Goal: Task Accomplishment & Management: Use online tool/utility

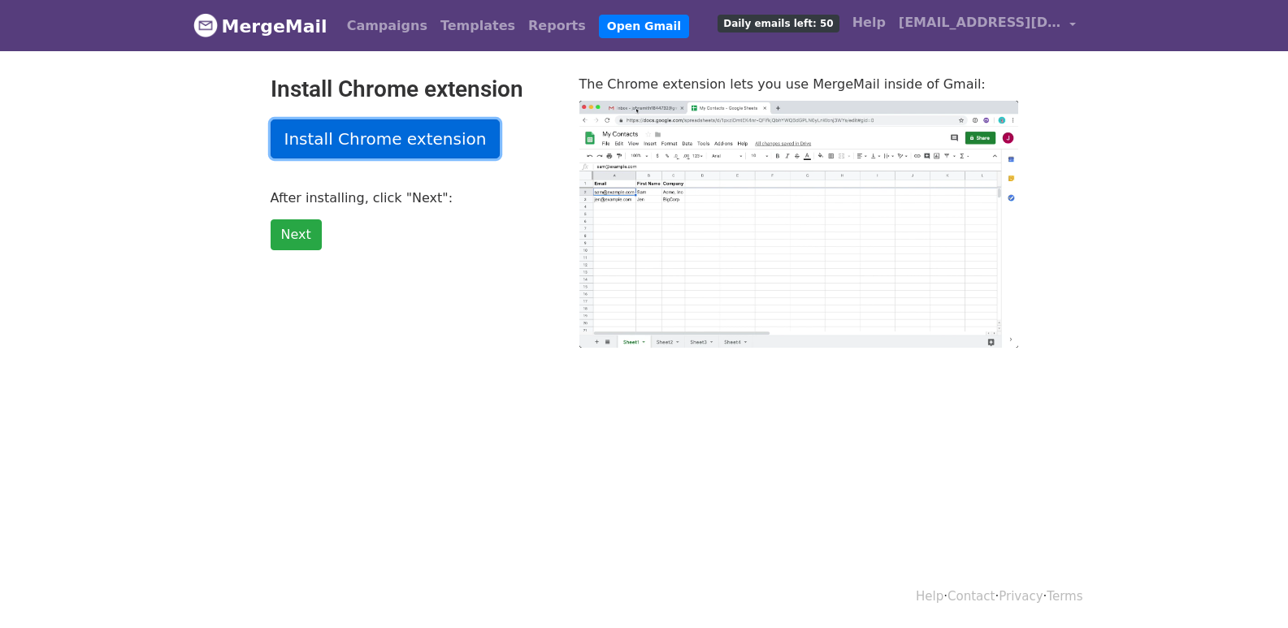
click at [396, 142] on link "Install Chrome extension" at bounding box center [386, 138] width 230 height 39
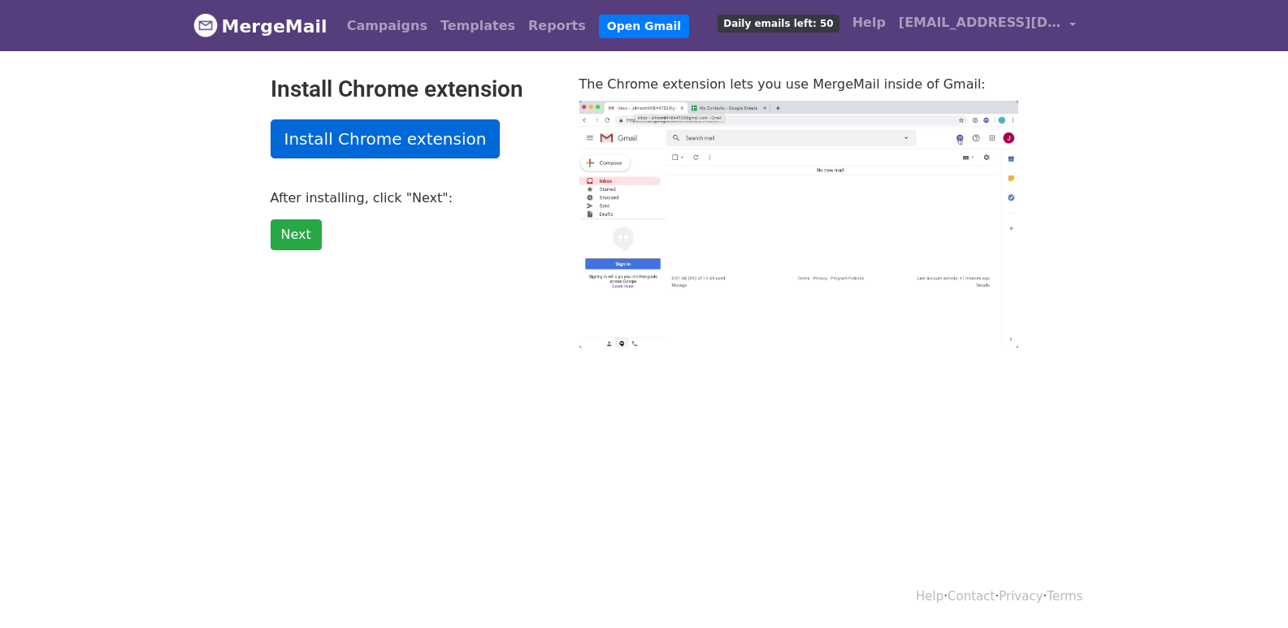
type input "19.59"
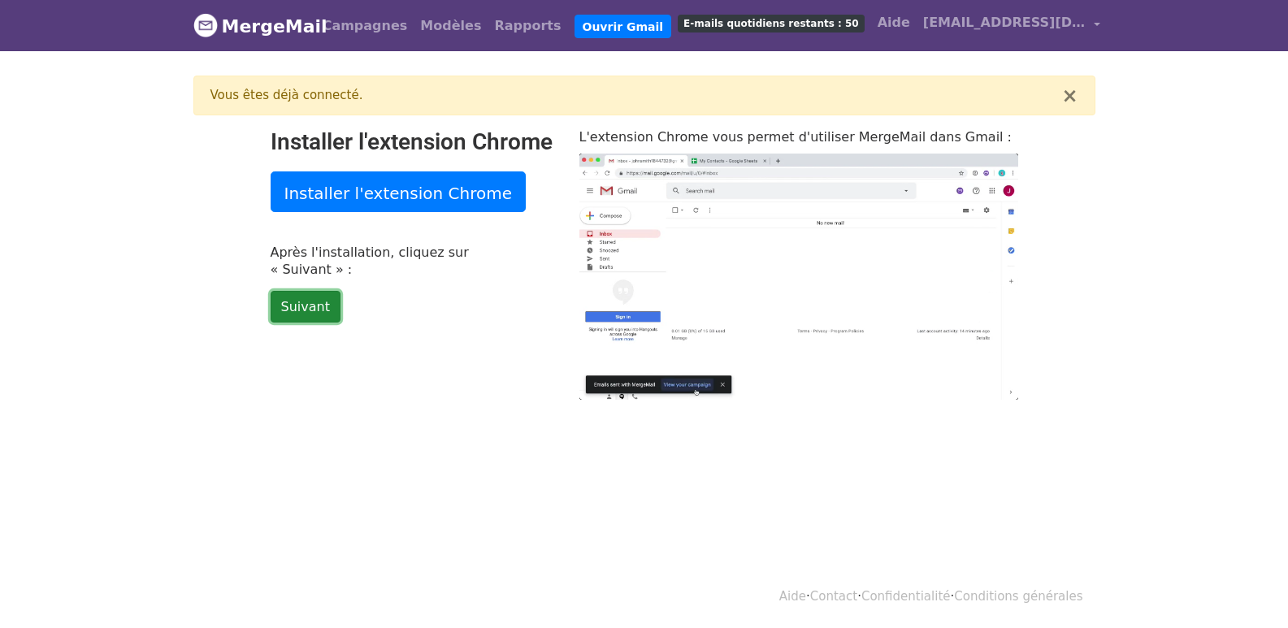
click at [305, 299] on font "Suivant" at bounding box center [305, 306] width 49 height 15
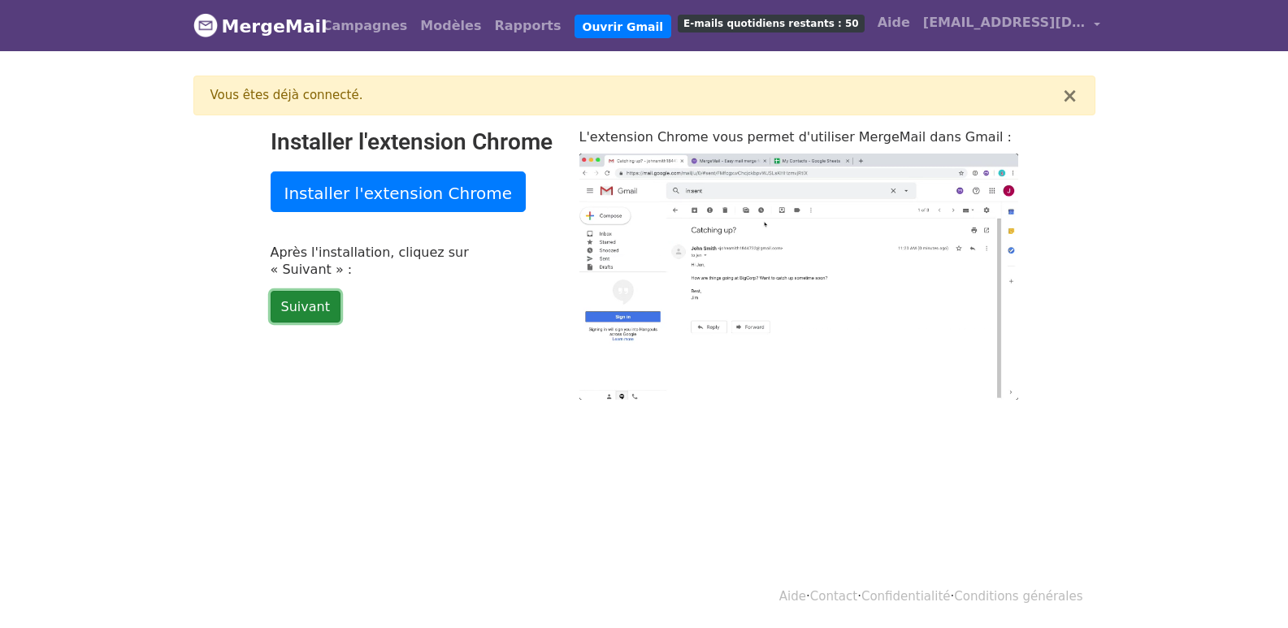
type input "44.92"
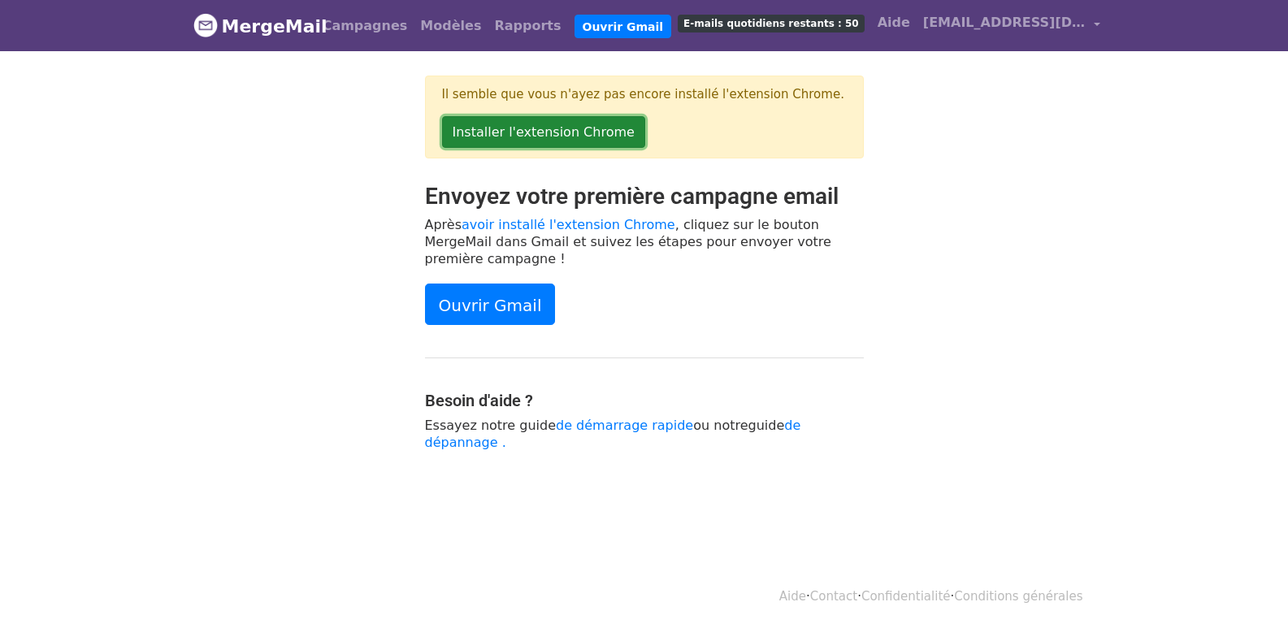
click at [566, 136] on font "Installer l'extension Chrome" at bounding box center [544, 131] width 182 height 15
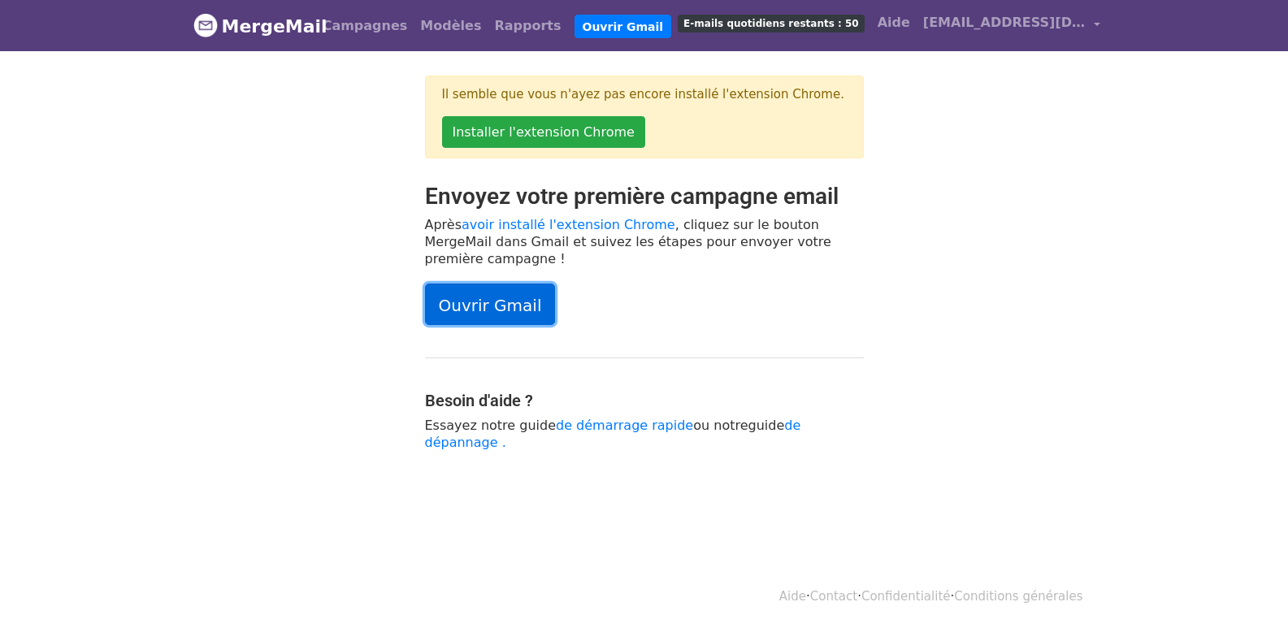
click at [480, 306] on link "Ouvrir Gmail" at bounding box center [490, 304] width 131 height 41
